Goal: Information Seeking & Learning: Learn about a topic

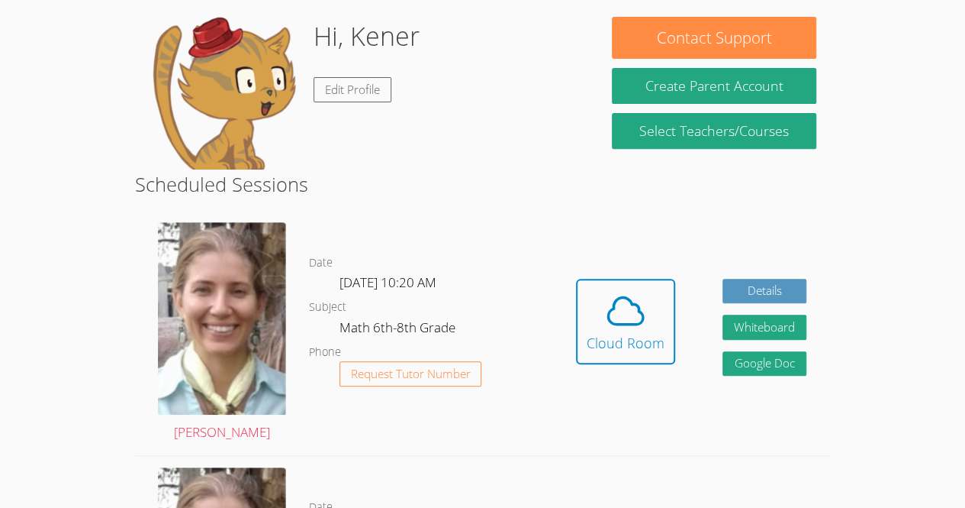
scroll to position [232, 0]
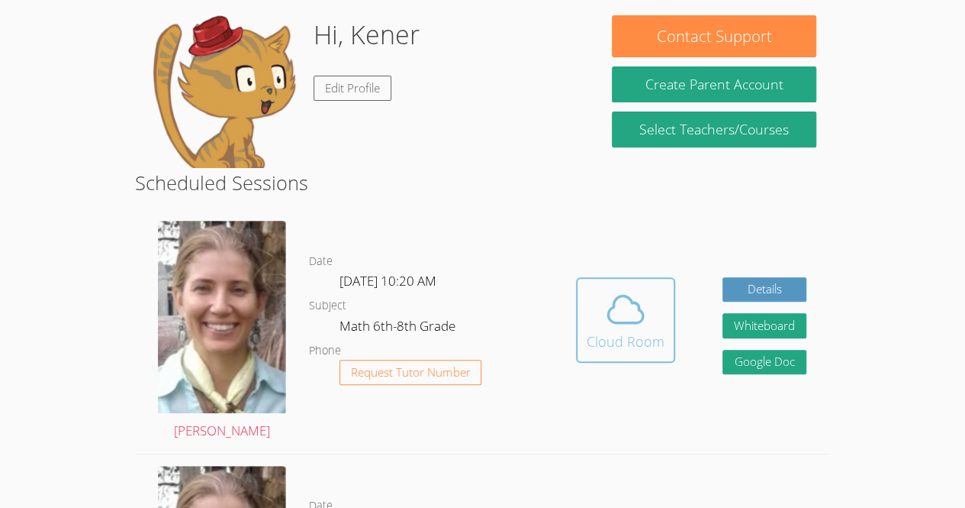
click at [603, 325] on span at bounding box center [626, 309] width 78 height 43
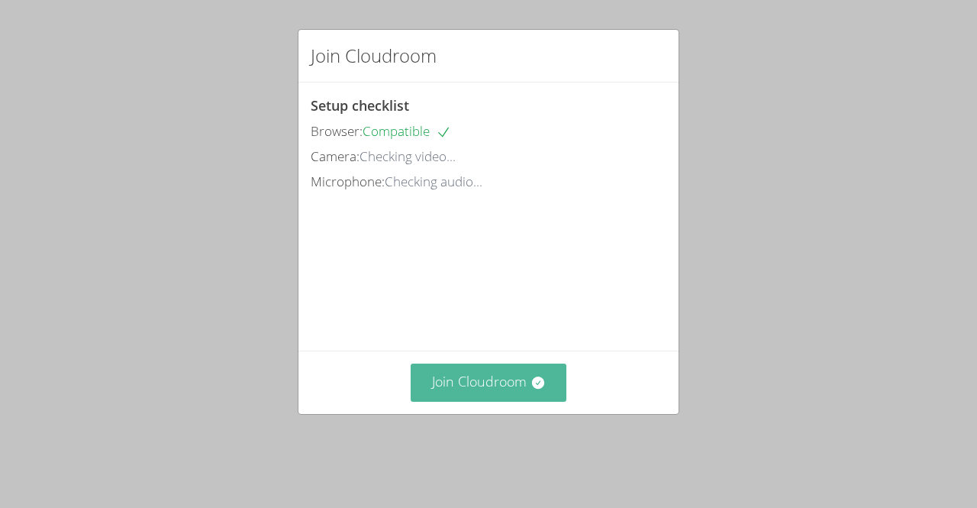
click at [479, 401] on button "Join Cloudroom" at bounding box center [489, 381] width 156 height 37
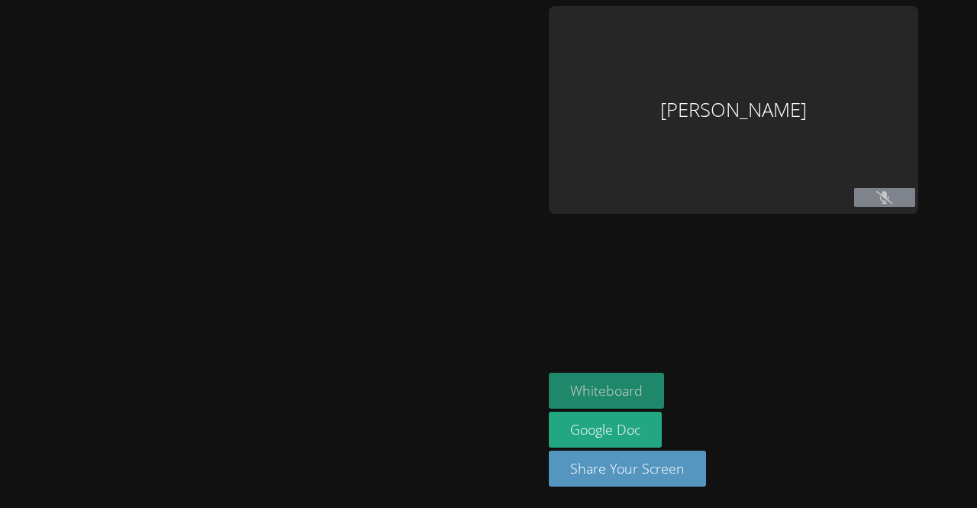
click at [594, 401] on button "Whiteboard" at bounding box center [606, 390] width 115 height 36
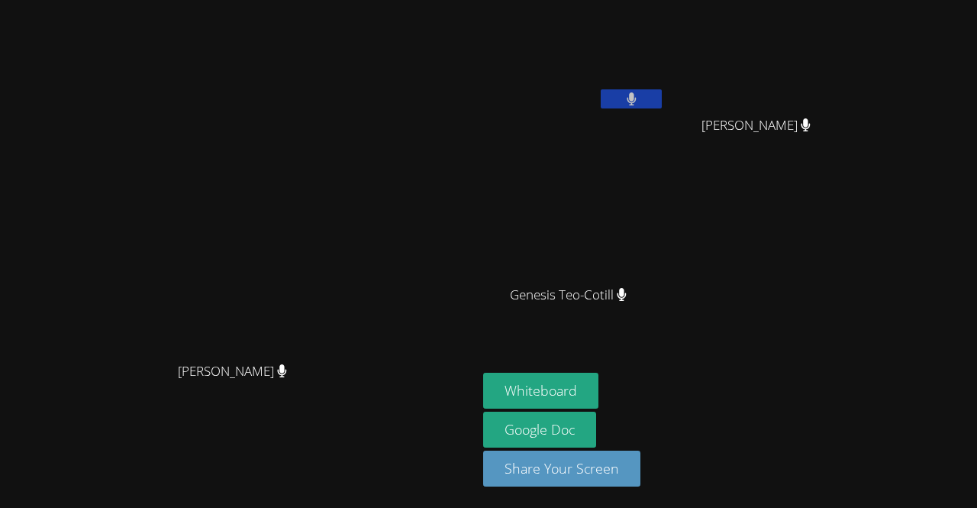
drag, startPoint x: 714, startPoint y: 14, endPoint x: 353, endPoint y: 83, distance: 368.4
click at [353, 92] on video at bounding box center [238, 223] width 229 height 262
click at [353, 100] on video at bounding box center [238, 223] width 229 height 262
click at [3, 417] on main "Diana Andrade Diana Andrade" at bounding box center [238, 254] width 477 height 508
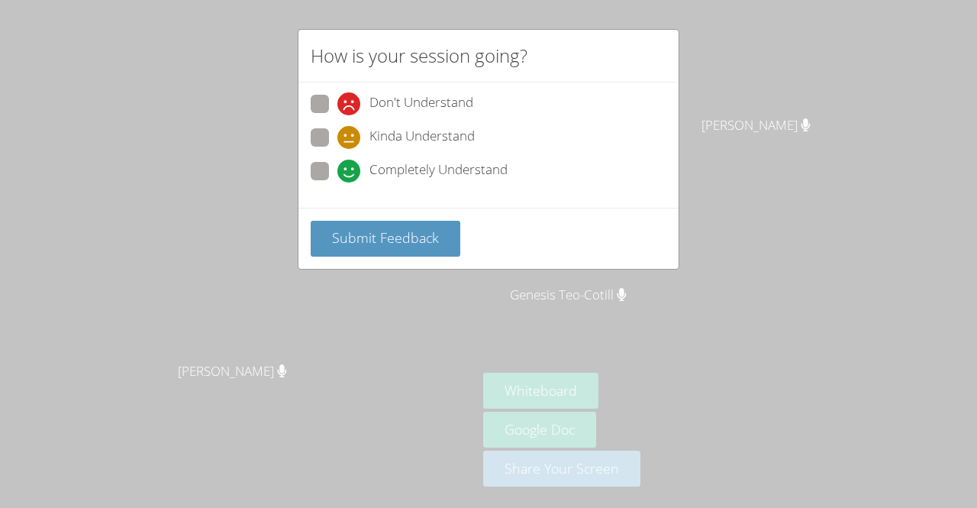
click at [337, 149] on span at bounding box center [337, 149] width 0 height 0
click at [337, 131] on input "Kinda Understand" at bounding box center [343, 134] width 13 height 13
radio input "true"
click at [335, 170] on label "Completely Understand" at bounding box center [409, 172] width 197 height 21
click at [337, 170] on input "Completely Understand" at bounding box center [343, 168] width 13 height 13
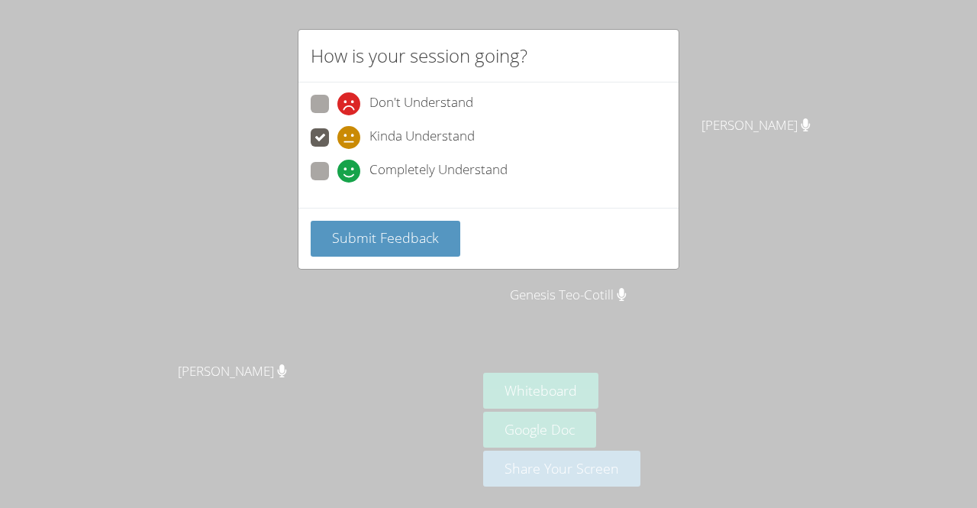
radio input "true"
click at [337, 149] on span at bounding box center [337, 149] width 0 height 0
click at [337, 137] on input "Kinda Understand" at bounding box center [343, 134] width 13 height 13
radio input "true"
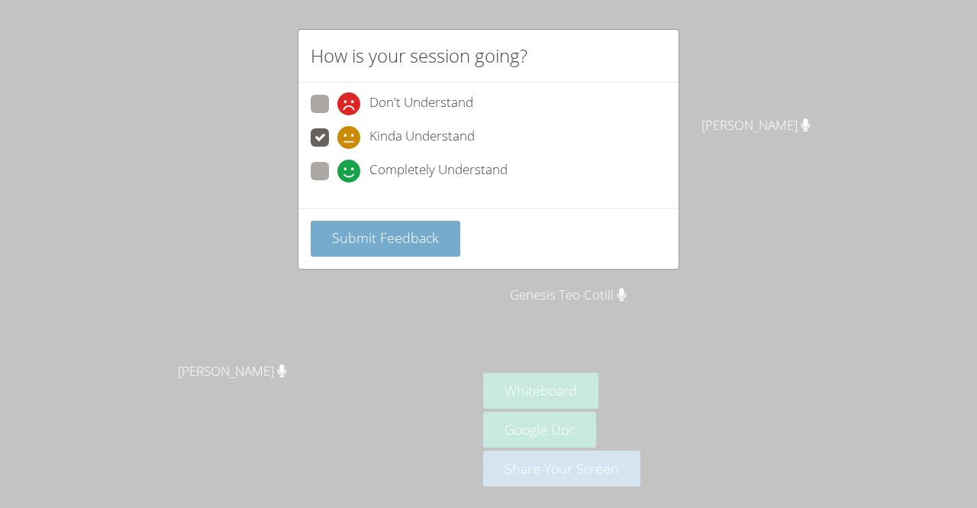
click at [351, 228] on span "Submit Feedback" at bounding box center [385, 237] width 107 height 18
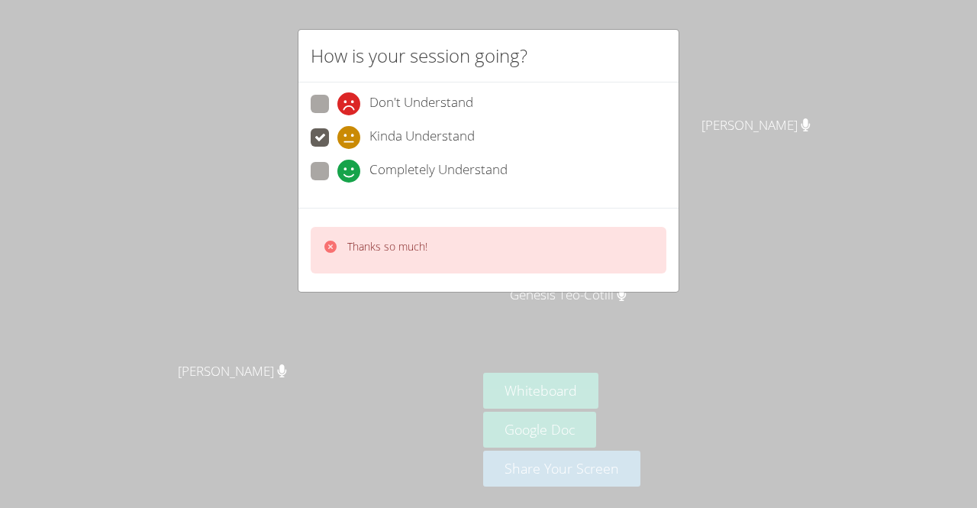
click at [325, 243] on icon at bounding box center [330, 246] width 12 height 12
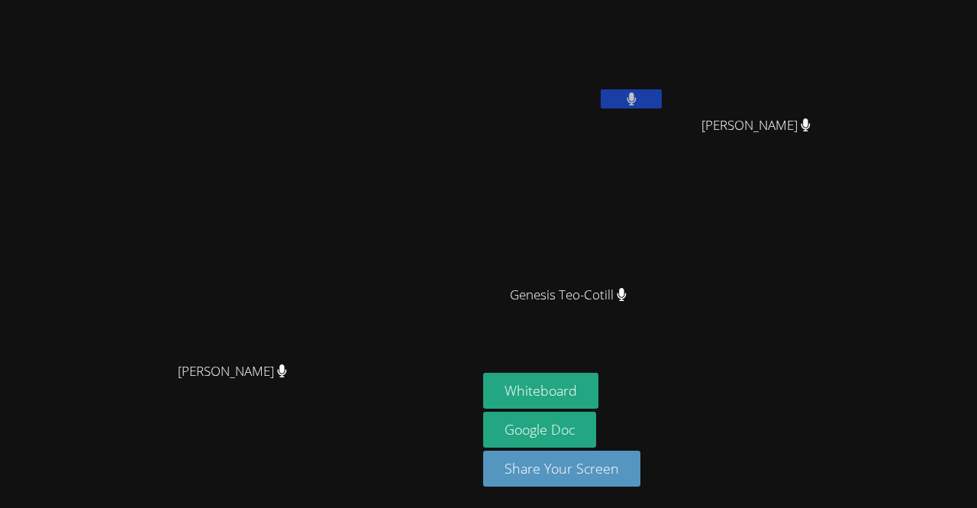
click at [853, 190] on div "Kener Rubio Hernandez Maria Alvarado-Sebastian Maria Alvarado-Sebastian Genesis…" at bounding box center [667, 172] width 369 height 333
drag, startPoint x: 672, startPoint y: 72, endPoint x: 733, endPoint y: 188, distance: 130.7
click at [733, 188] on div "Kener Rubio Hernandez Maria Alvarado-Sebastian Maria Alvarado-Sebastian Genesis…" at bounding box center [667, 172] width 369 height 333
click at [853, 37] on video at bounding box center [762, 57] width 182 height 102
drag, startPoint x: 891, startPoint y: 37, endPoint x: 798, endPoint y: 161, distance: 154.8
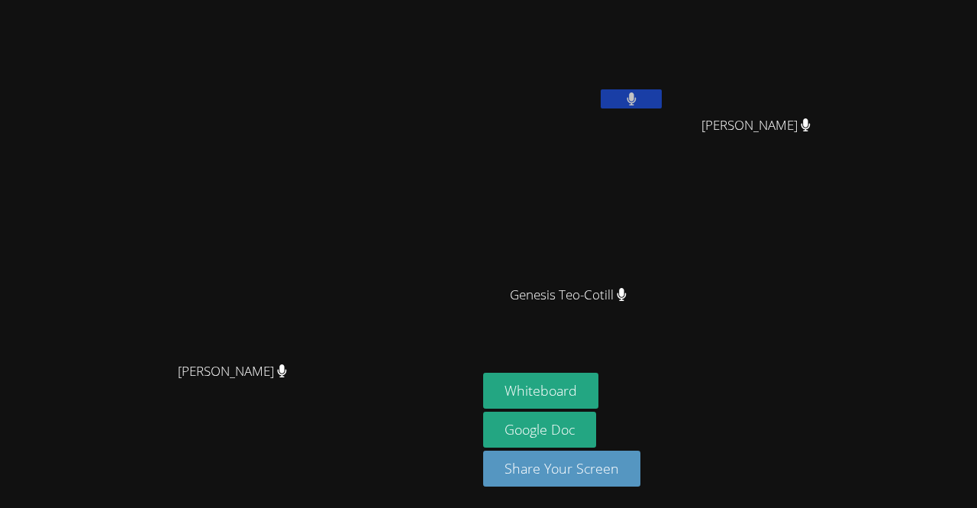
click at [798, 161] on div "Maria Alvarado-Sebastian Maria Alvarado-Sebastian" at bounding box center [762, 87] width 182 height 163
drag, startPoint x: 740, startPoint y: 216, endPoint x: 857, endPoint y: 166, distance: 127.2
click at [853, 166] on div "Kener Rubio Hernandez Maria Alvarado-Sebastian Maria Alvarado-Sebastian Genesis…" at bounding box center [667, 172] width 369 height 333
click at [356, 415] on div "Diana Andrade" at bounding box center [238, 384] width 465 height 61
